Goal: Transaction & Acquisition: Purchase product/service

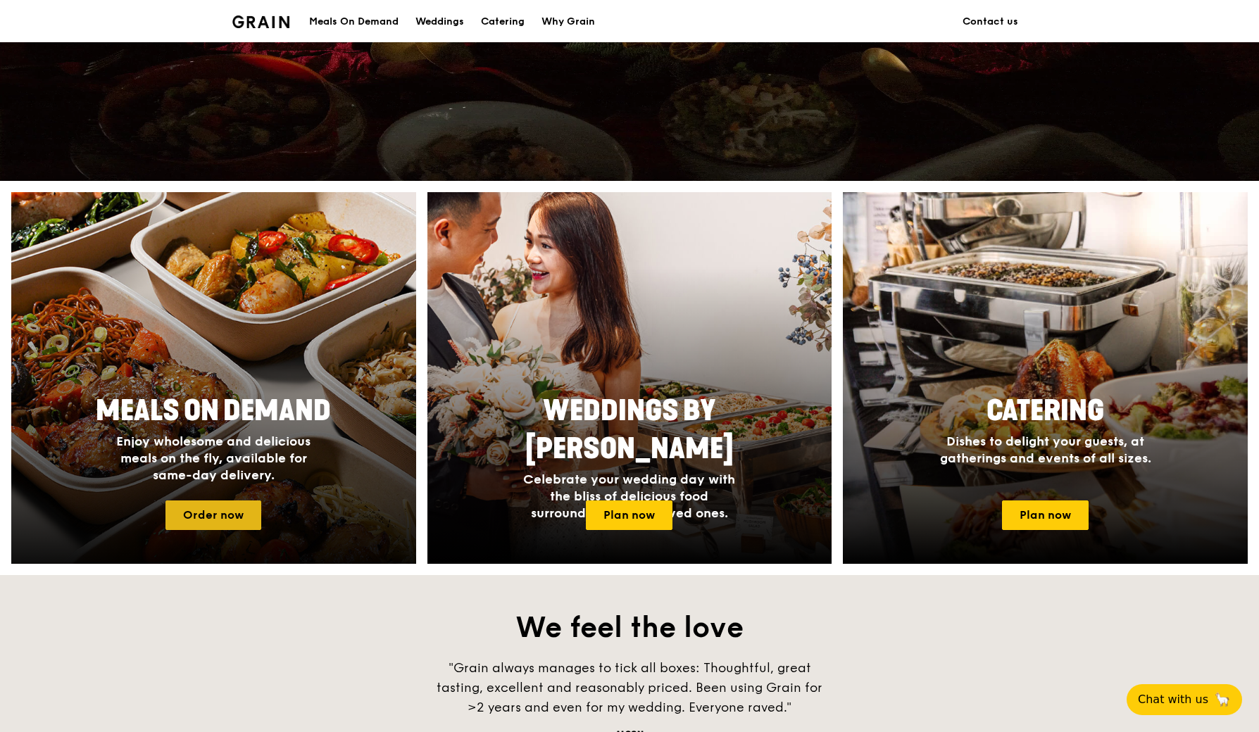
click at [205, 513] on link "Order now" at bounding box center [213, 516] width 96 height 30
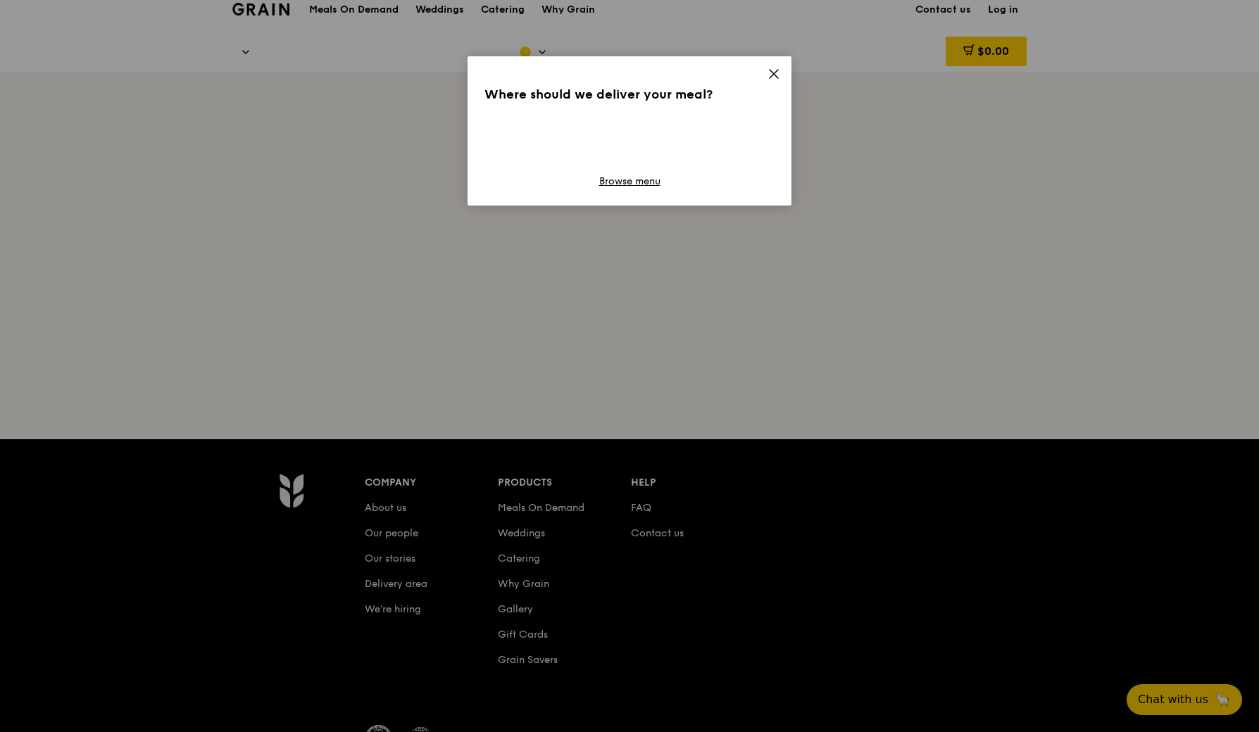
scroll to position [7, 0]
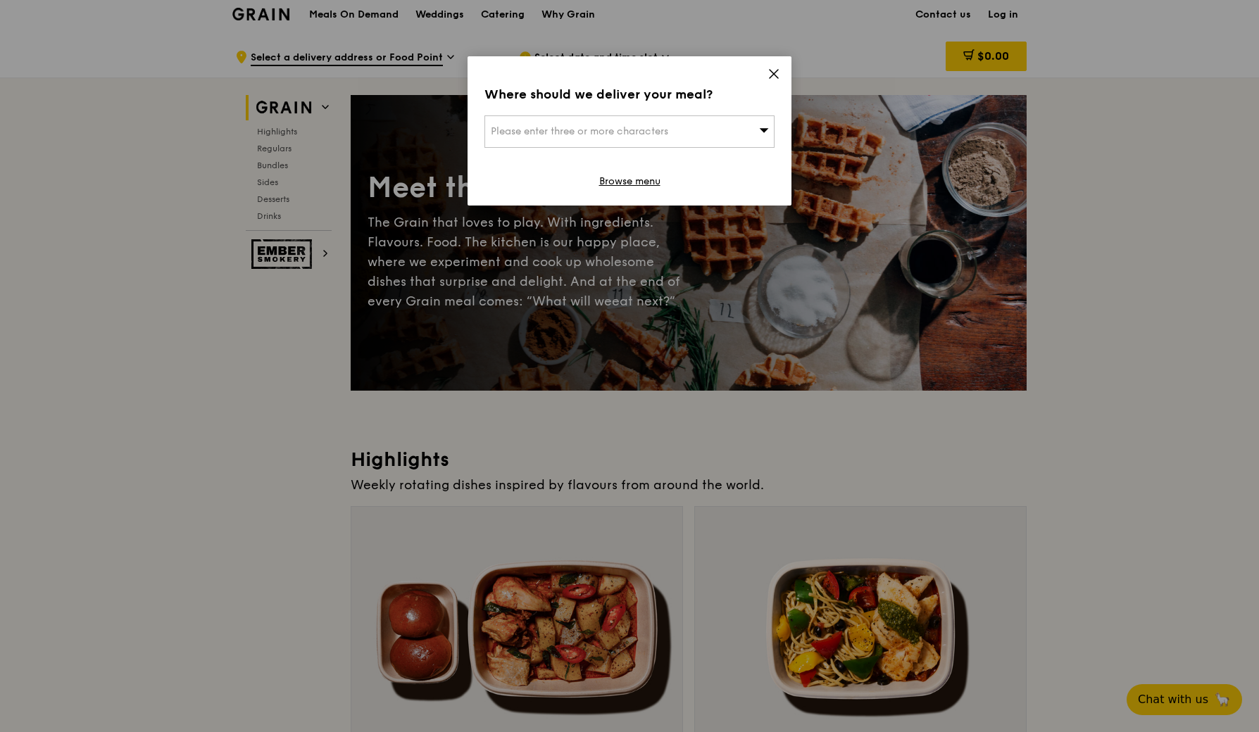
click at [791, 63] on div "Where should we deliver your meal? Please enter three or more characters Browse…" at bounding box center [629, 130] width 324 height 149
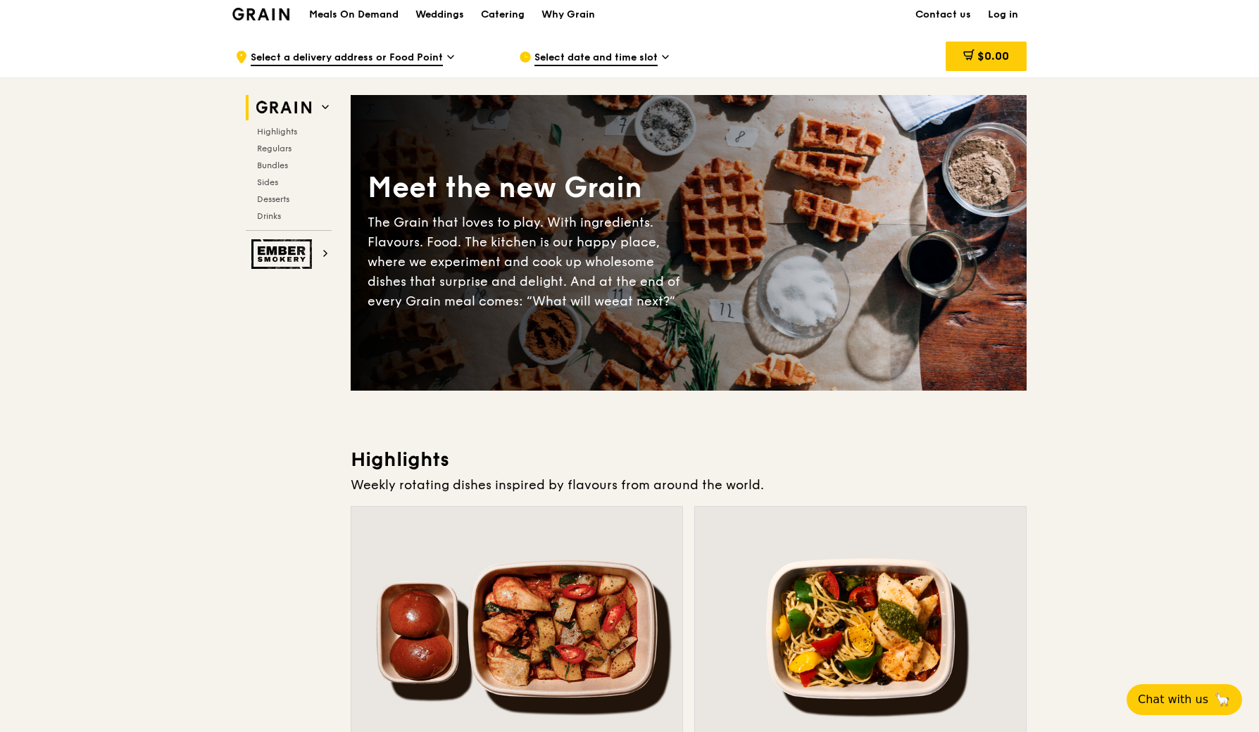
click at [897, 301] on div "Meet the new Grain The Grain that loves to play. With ingredients. Flavours. Fo…" at bounding box center [689, 243] width 676 height 182
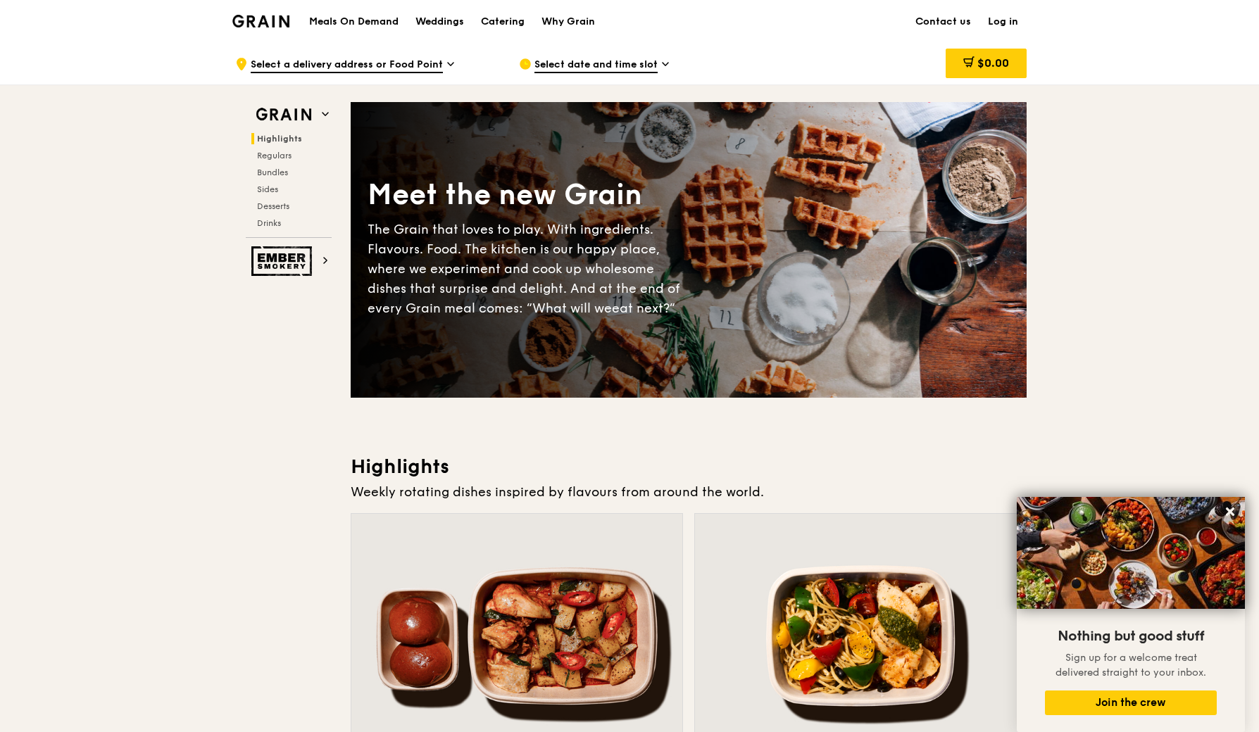
scroll to position [0, 0]
click at [580, 65] on span "Select date and time slot" at bounding box center [595, 65] width 123 height 15
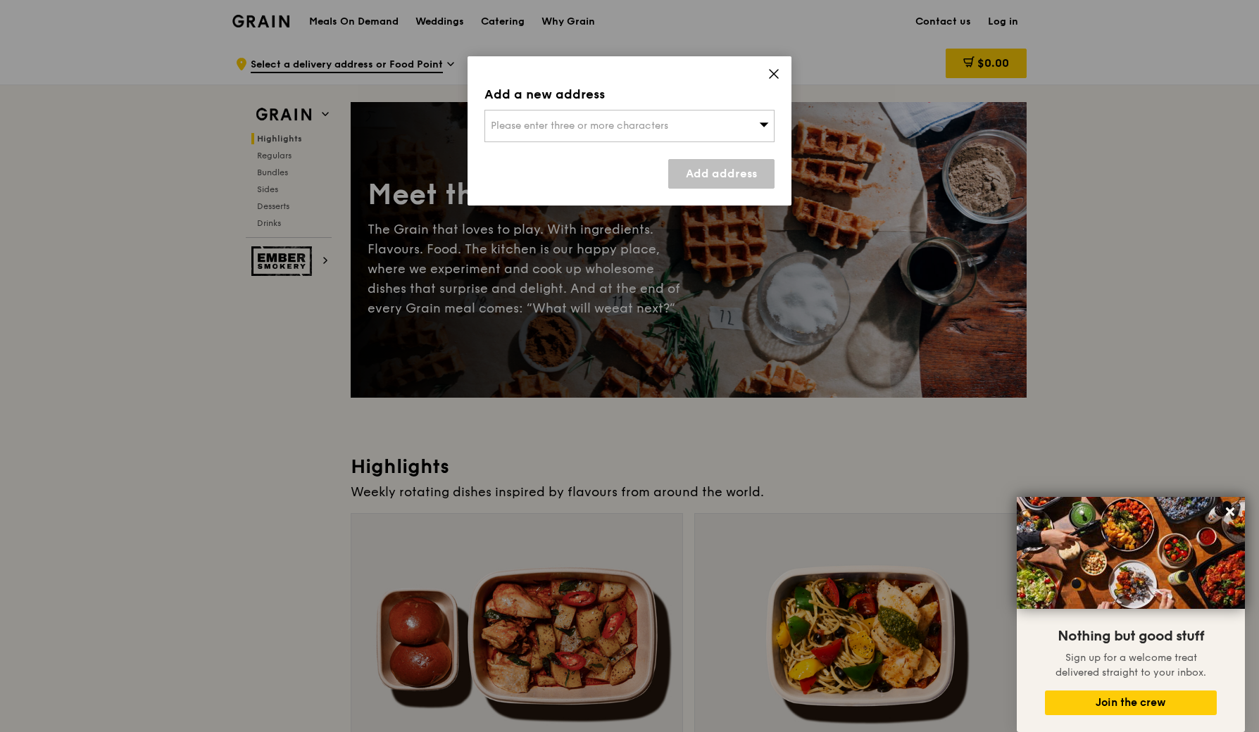
click at [779, 68] on icon at bounding box center [773, 74] width 13 height 13
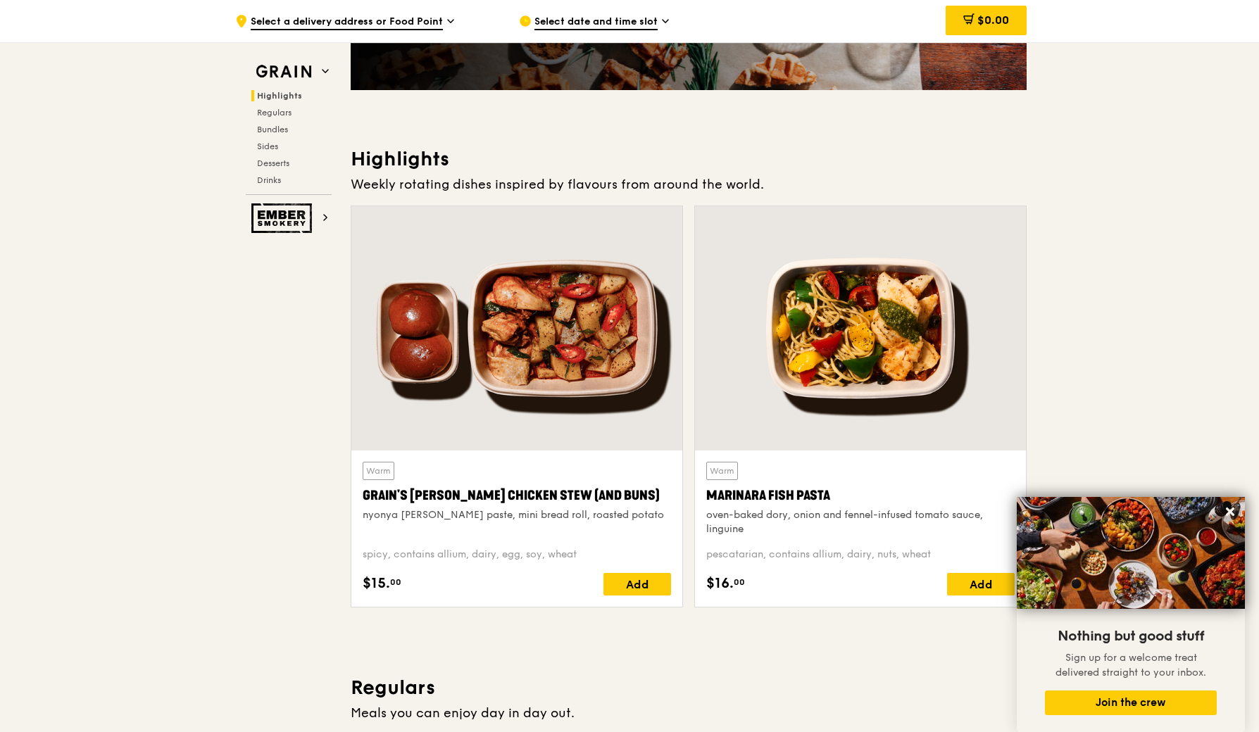
scroll to position [348, 0]
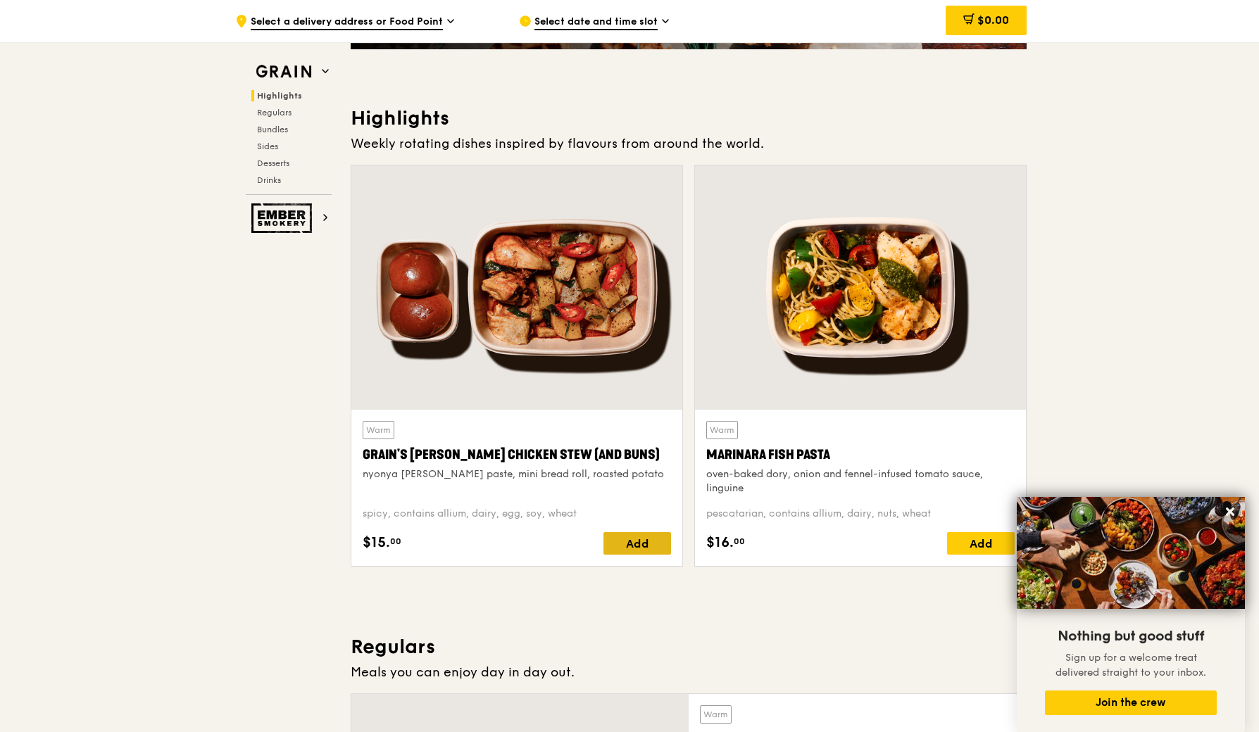
click at [659, 551] on div "Add" at bounding box center [637, 543] width 68 height 23
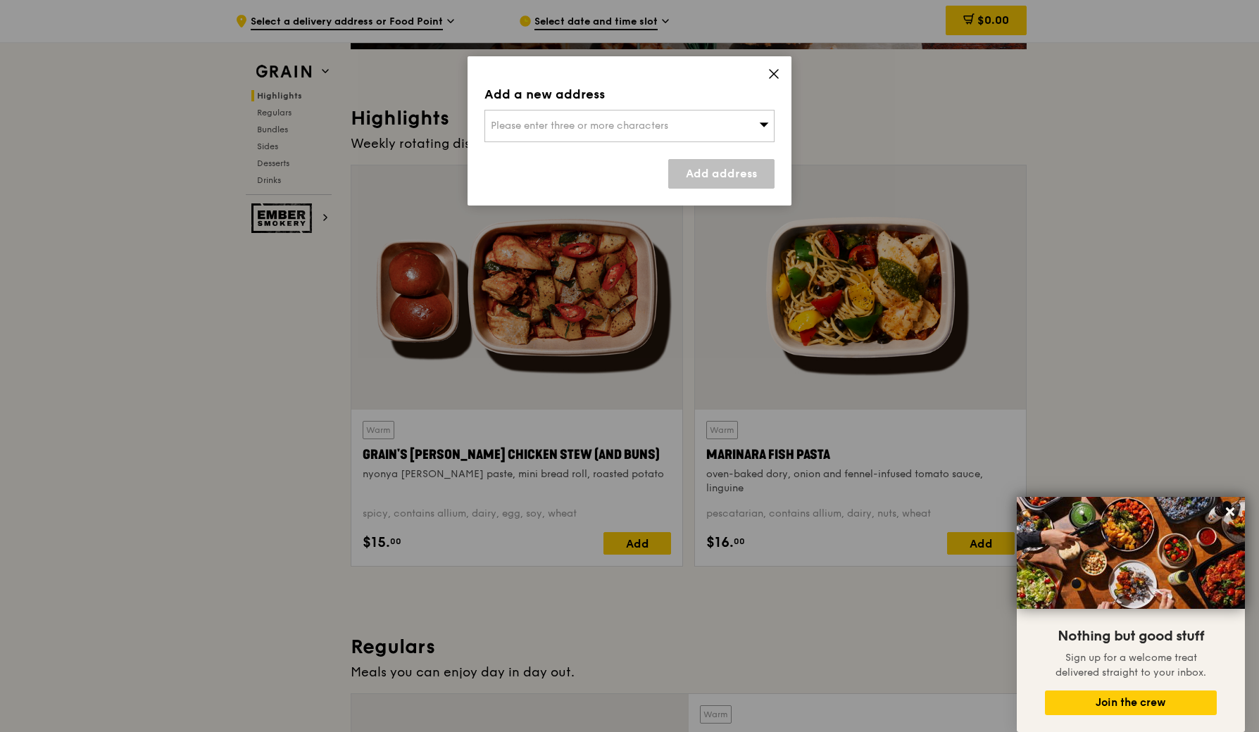
click at [703, 118] on div "Please enter three or more characters" at bounding box center [629, 126] width 290 height 32
click at [767, 72] on div "Add a new address Please enter three or more characters Please enter 3 or more …" at bounding box center [629, 130] width 324 height 149
click at [772, 65] on div "Add a new address Please enter three or more characters Add address" at bounding box center [629, 130] width 324 height 149
click at [775, 80] on span at bounding box center [773, 75] width 13 height 15
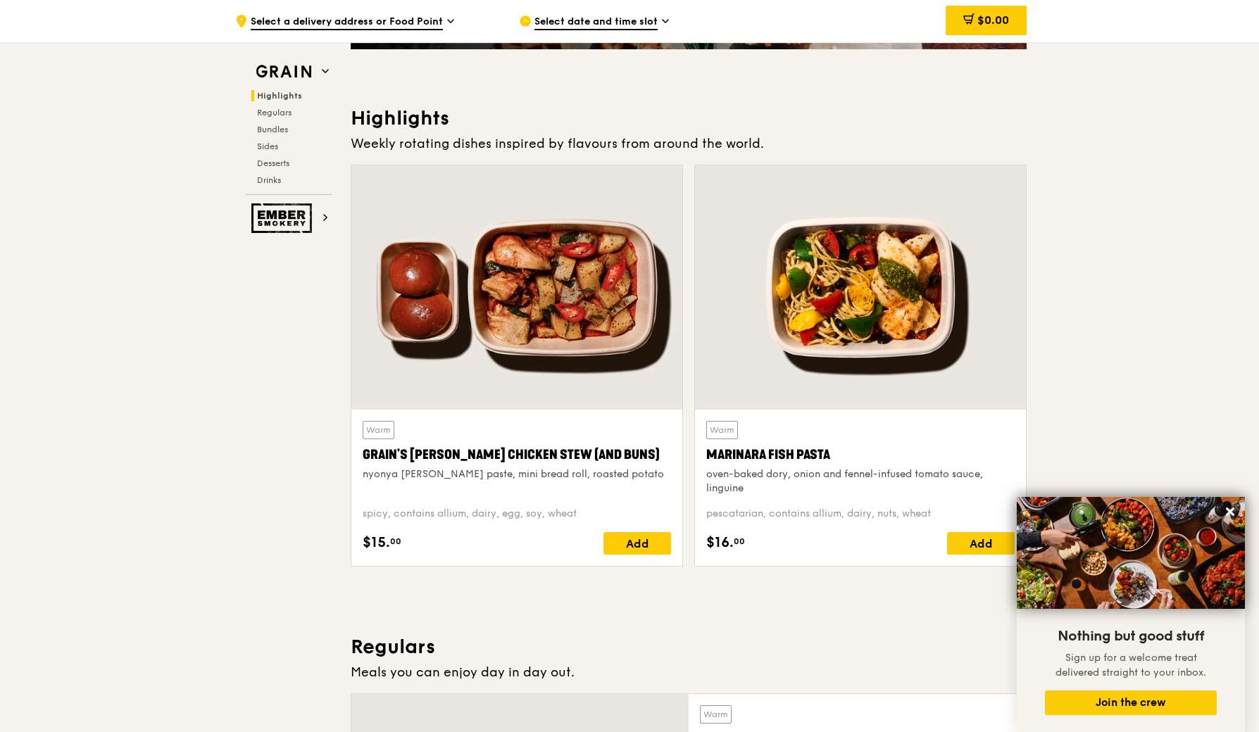
scroll to position [366, 0]
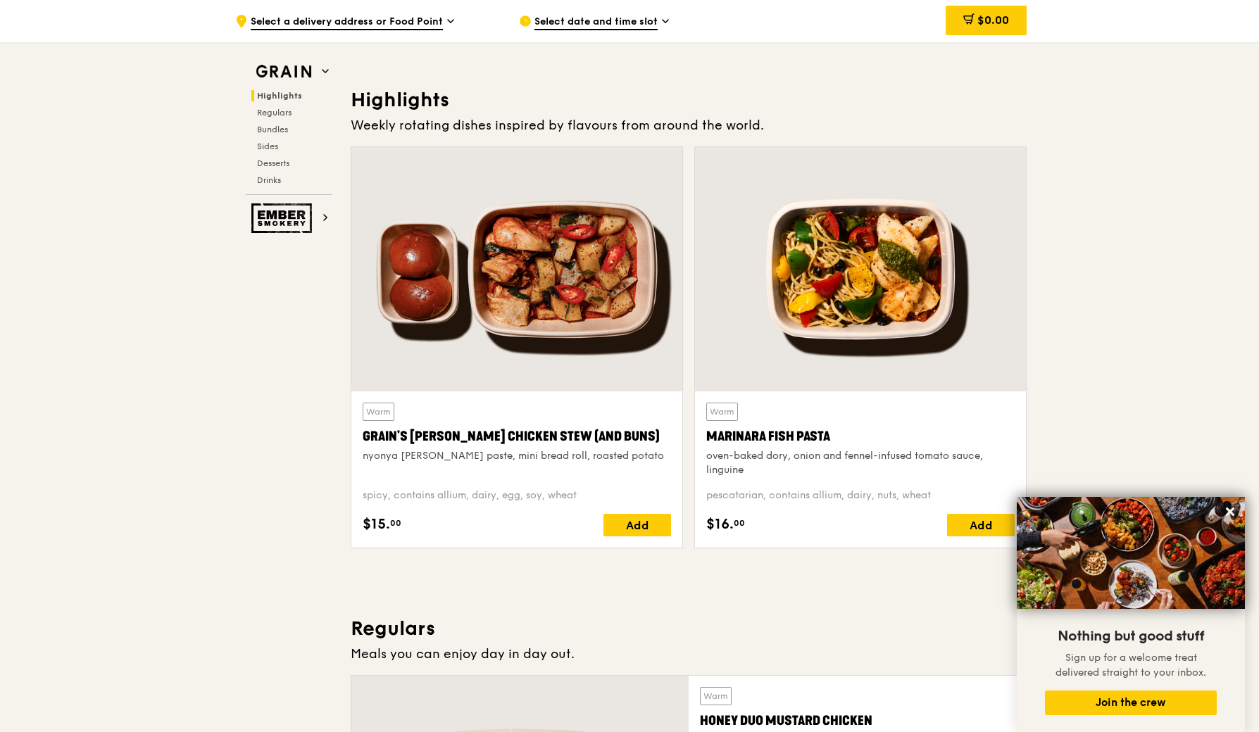
drag, startPoint x: 377, startPoint y: 123, endPoint x: 840, endPoint y: 122, distance: 462.5
click at [841, 123] on div "Weekly rotating dishes inspired by flavours from around the world." at bounding box center [689, 125] width 676 height 20
click at [840, 122] on div "Weekly rotating dishes inspired by flavours from around the world." at bounding box center [689, 125] width 676 height 20
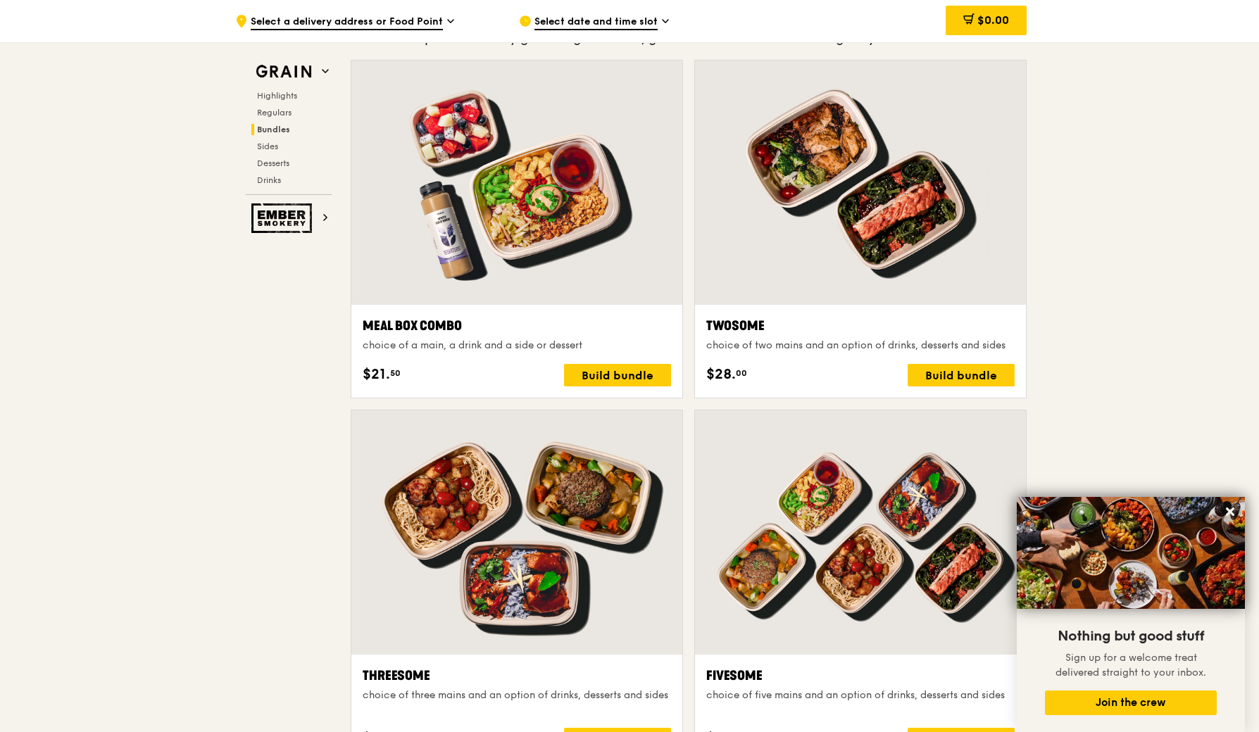
scroll to position [2081, 0]
